Goal: Transaction & Acquisition: Purchase product/service

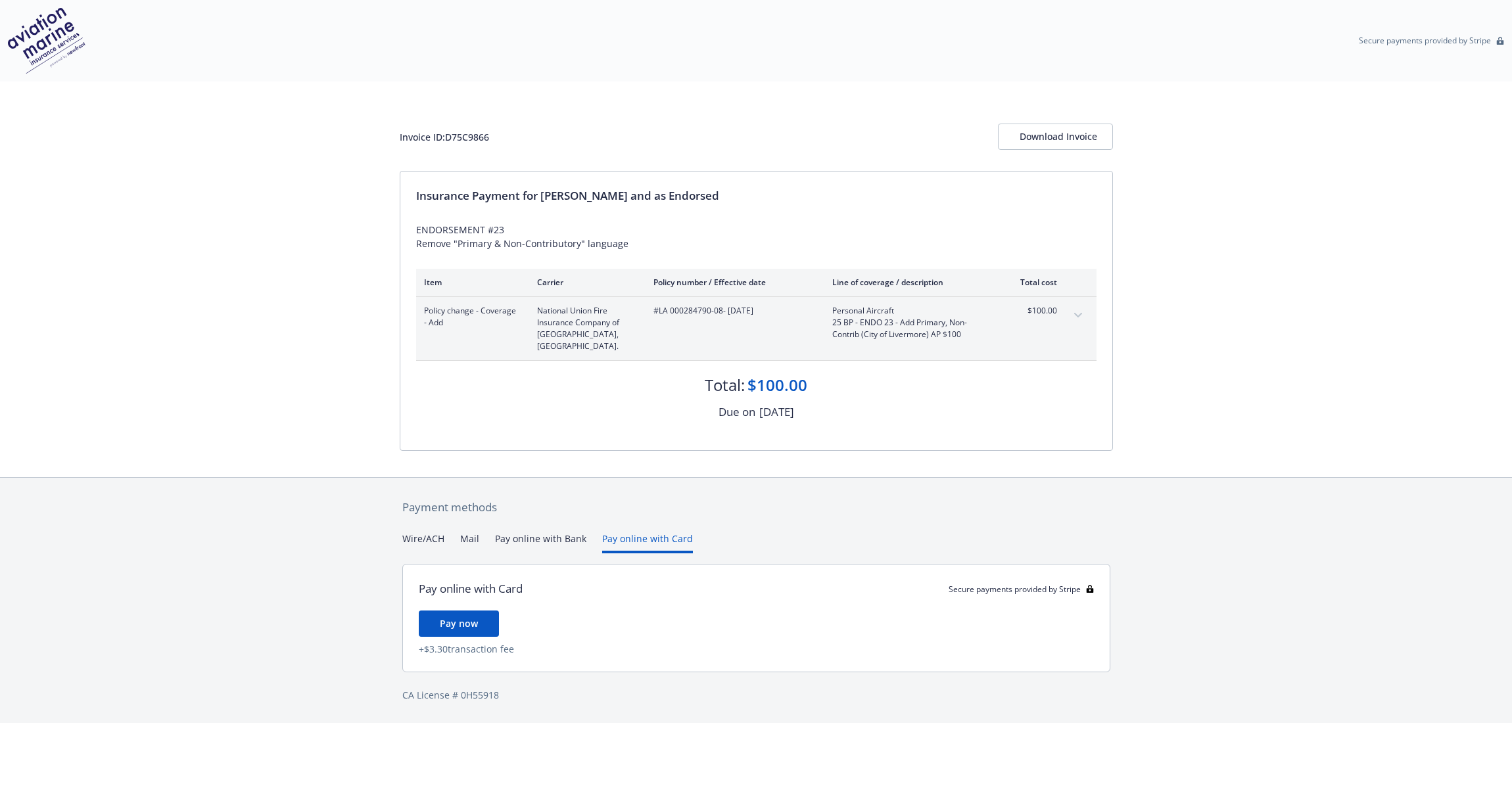
scroll to position [1, 0]
click at [631, 532] on button "Pay online with Card" at bounding box center [648, 543] width 91 height 22
click at [549, 518] on div "Payment methods Wire/ACH Mail Pay online with Bank Pay online with Card Pay onl…" at bounding box center [756, 600] width 713 height 246
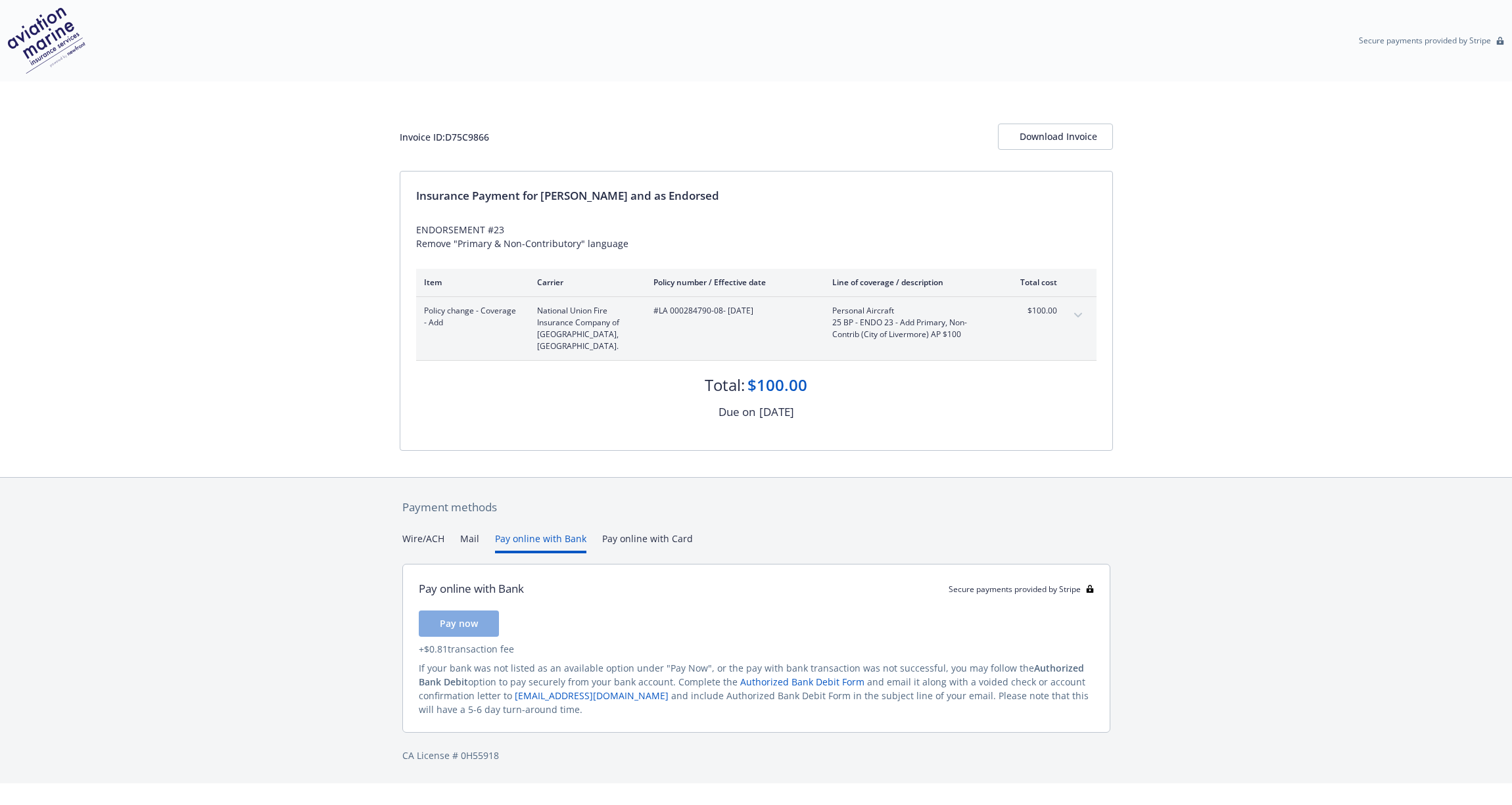
drag, startPoint x: 556, startPoint y: 523, endPoint x: 658, endPoint y: 547, distance: 104.8
click at [557, 532] on button "Pay online with Bank" at bounding box center [541, 543] width 92 height 22
drag, startPoint x: 638, startPoint y: 524, endPoint x: 646, endPoint y: 527, distance: 8.5
click at [638, 532] on button "Pay online with Card" at bounding box center [648, 543] width 91 height 22
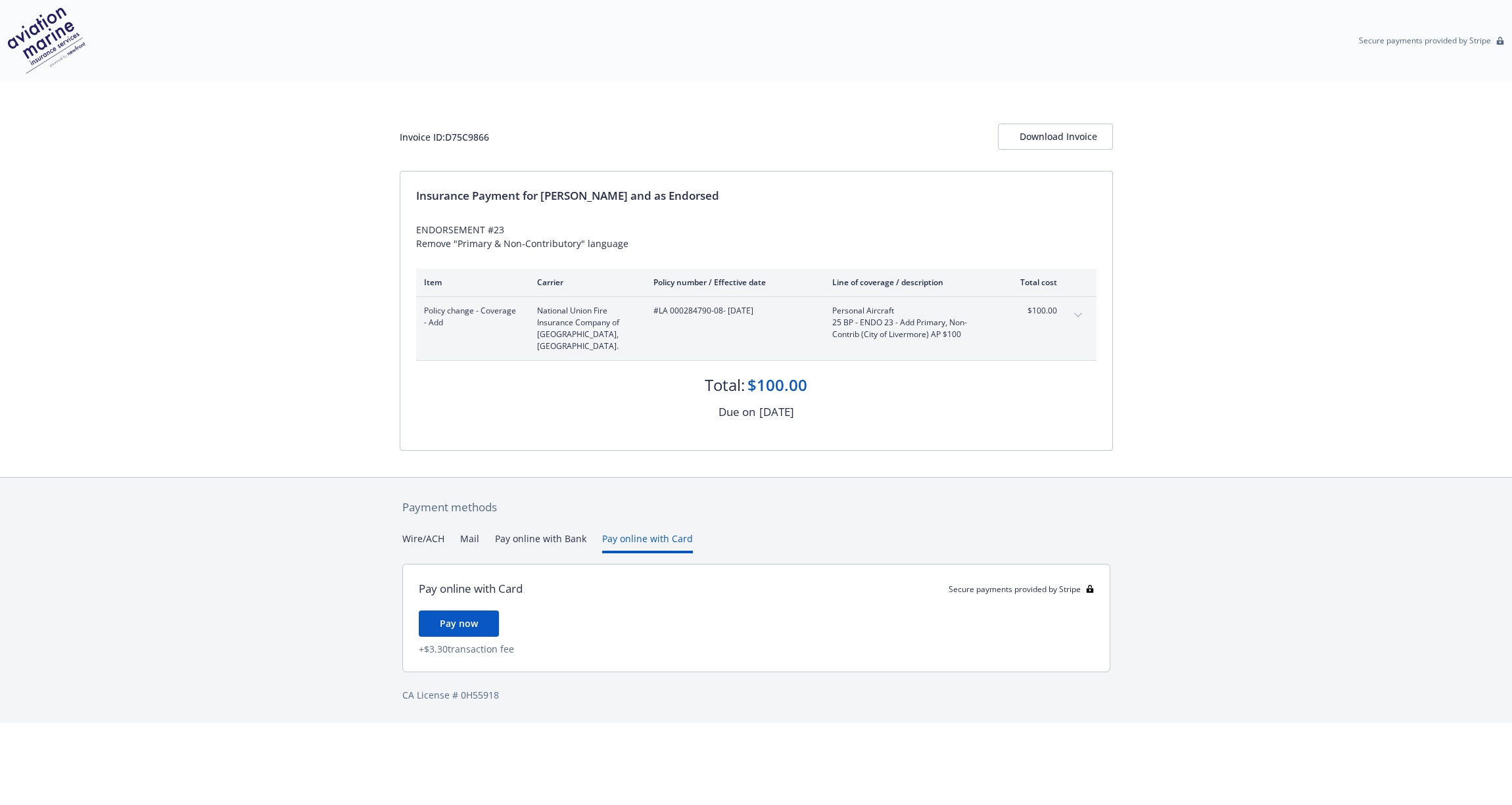
click at [461, 617] on span "Pay now" at bounding box center [459, 624] width 38 height 12
click at [636, 532] on button "Pay online with Card" at bounding box center [648, 543] width 91 height 22
click at [453, 617] on span "Pay now" at bounding box center [459, 624] width 38 height 12
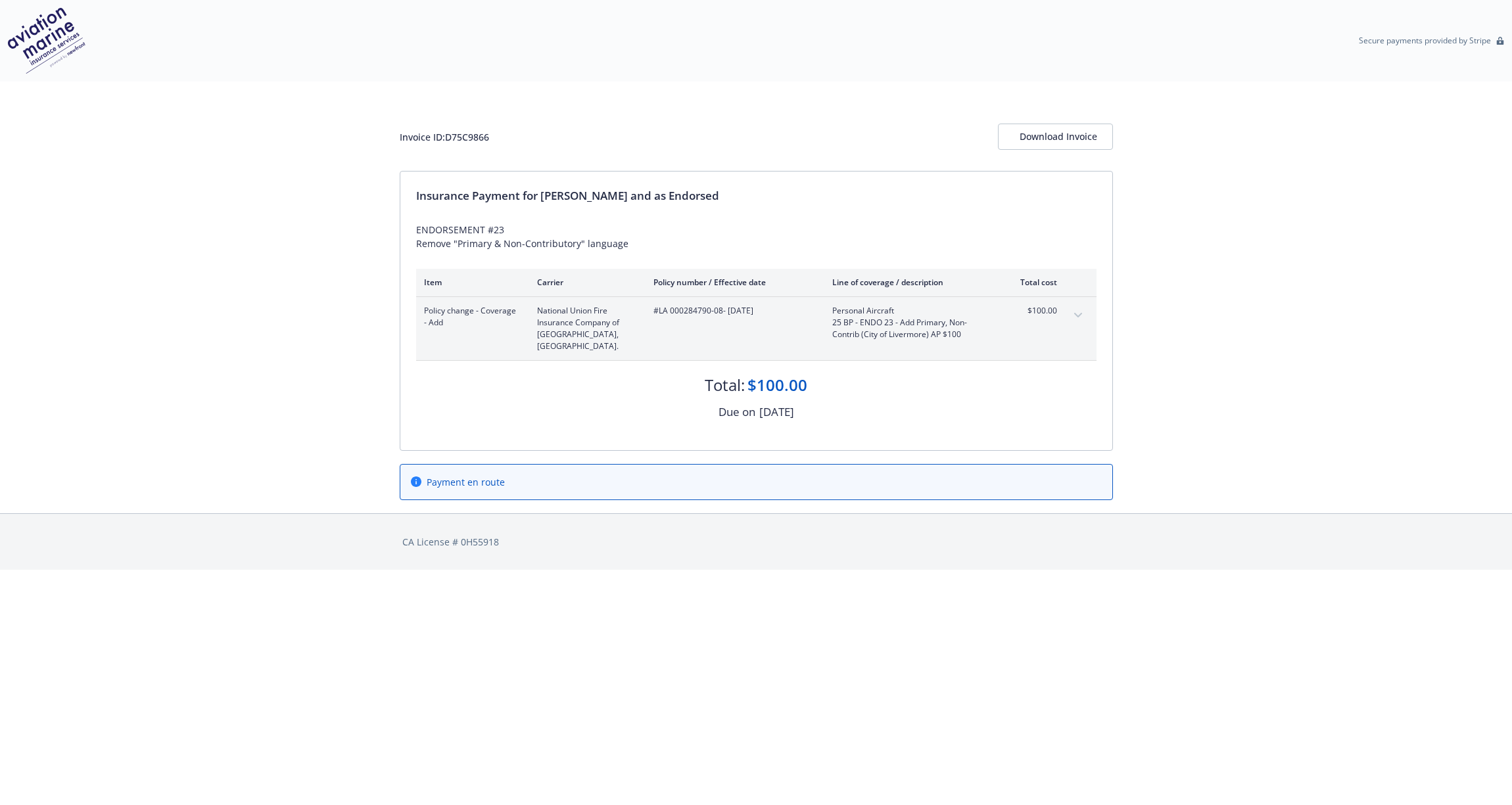
click at [1077, 313] on icon "expand content" at bounding box center [1078, 315] width 8 height 5
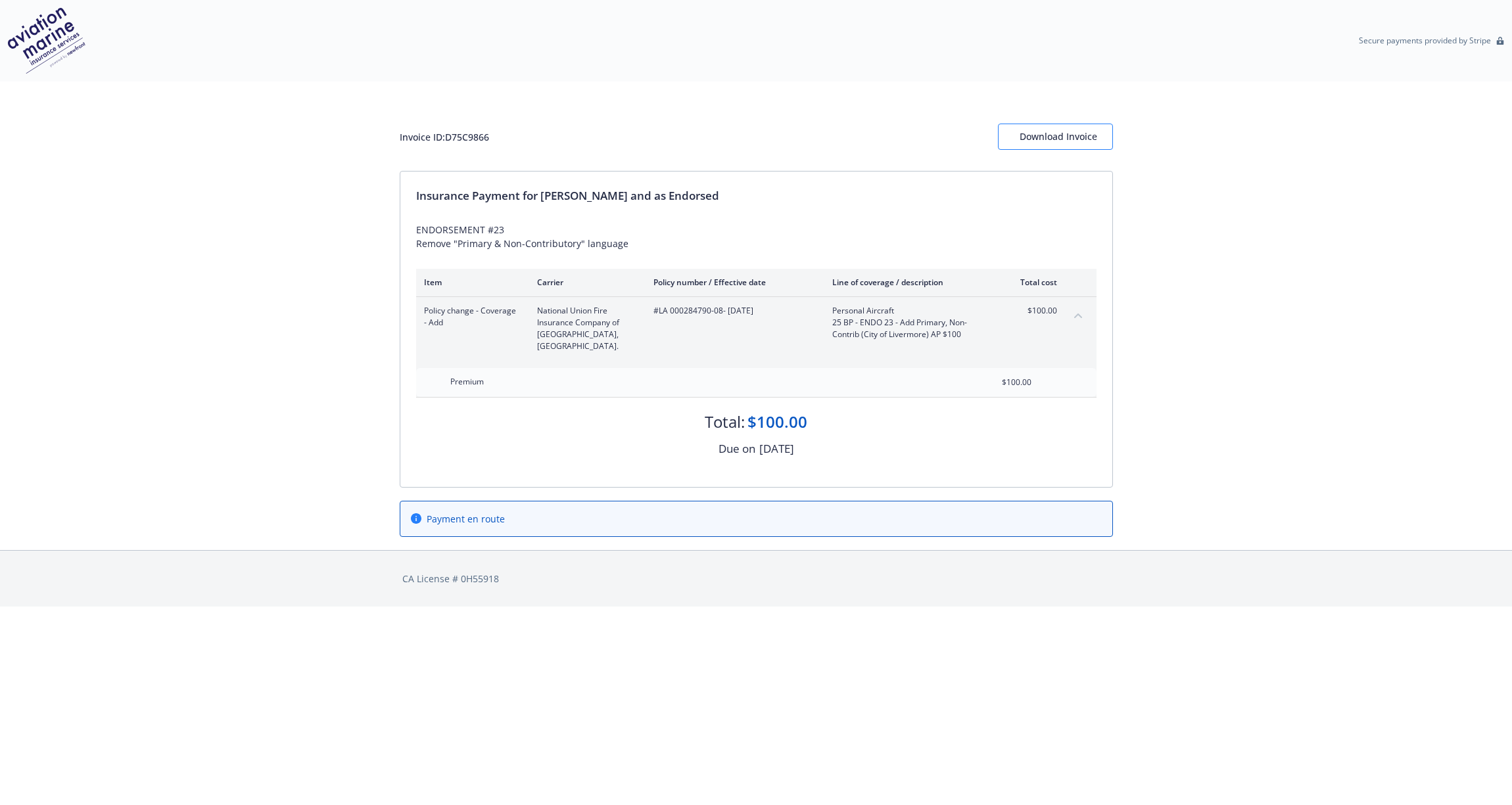
click at [1049, 132] on div "Download Invoice" at bounding box center [1055, 137] width 72 height 25
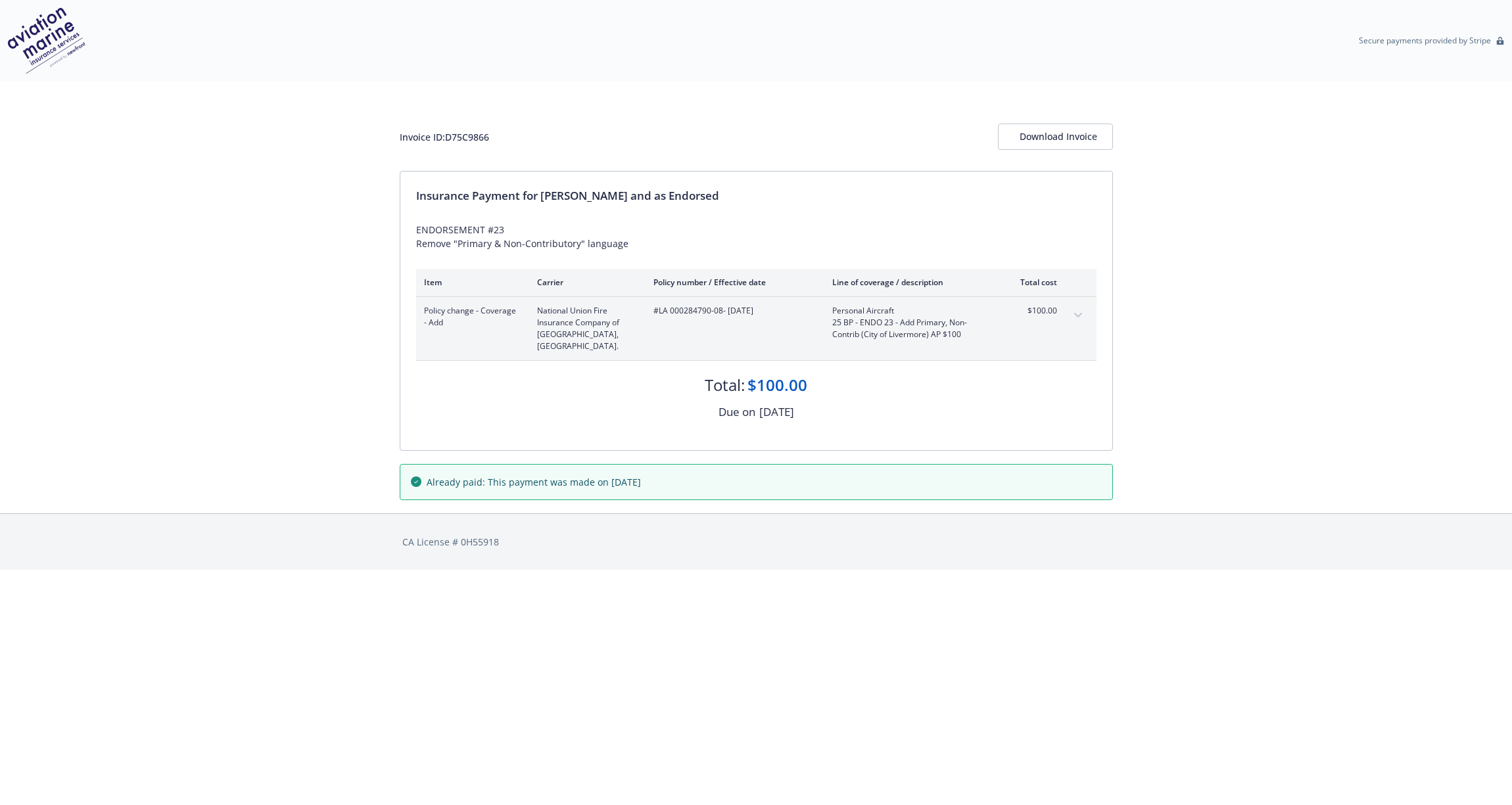
scroll to position [-1, 0]
